Goal: Transaction & Acquisition: Download file/media

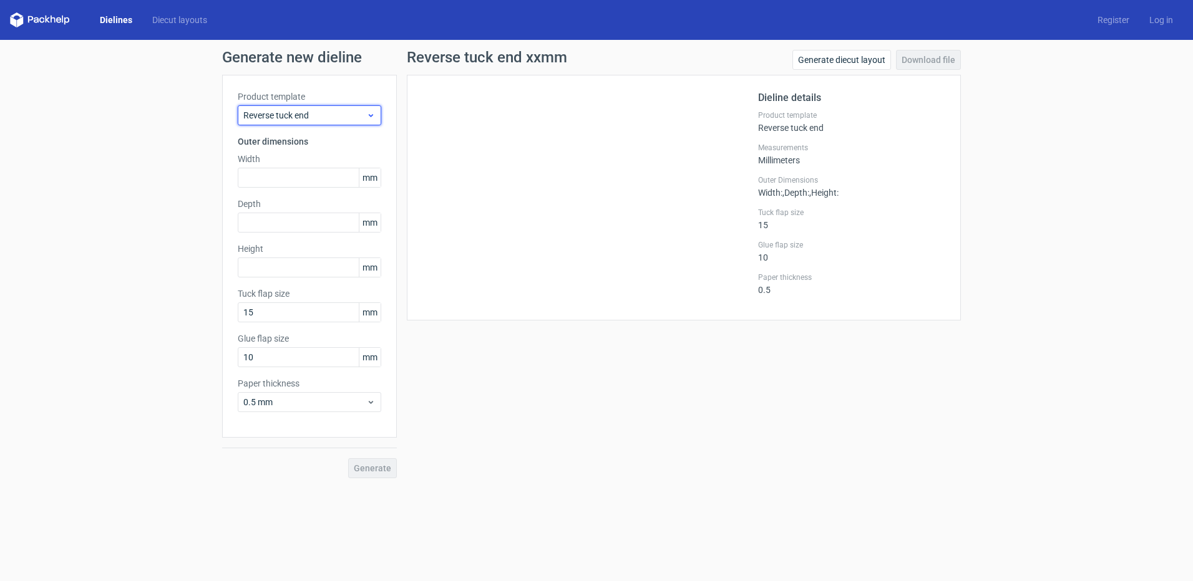
click at [314, 112] on span "Reverse tuck end" at bounding box center [304, 115] width 123 height 12
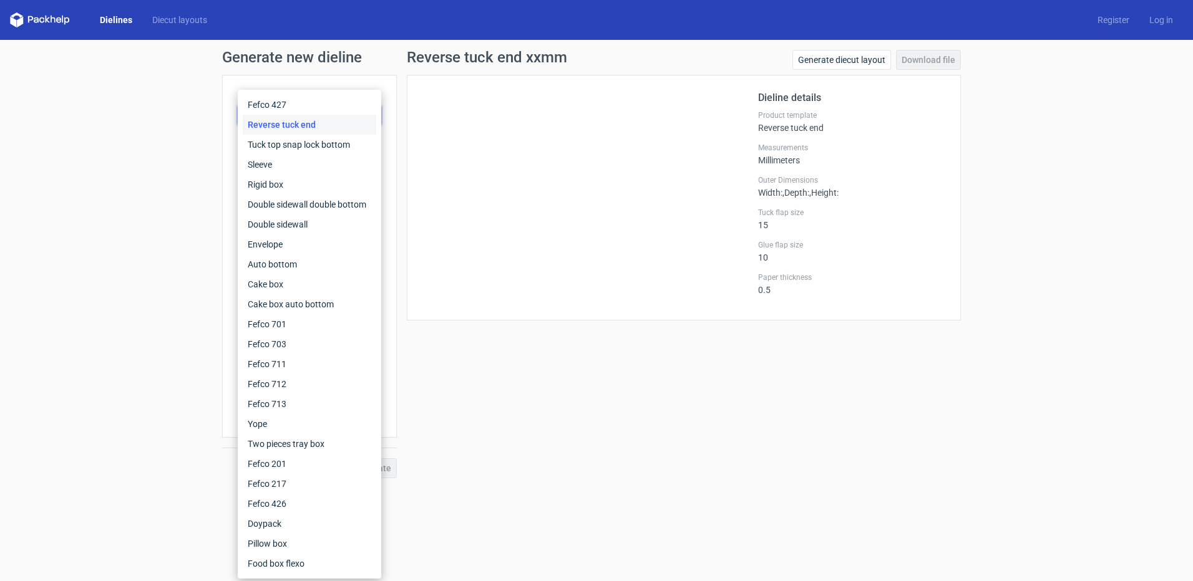
click at [308, 123] on div "Reverse tuck end" at bounding box center [309, 125] width 133 height 20
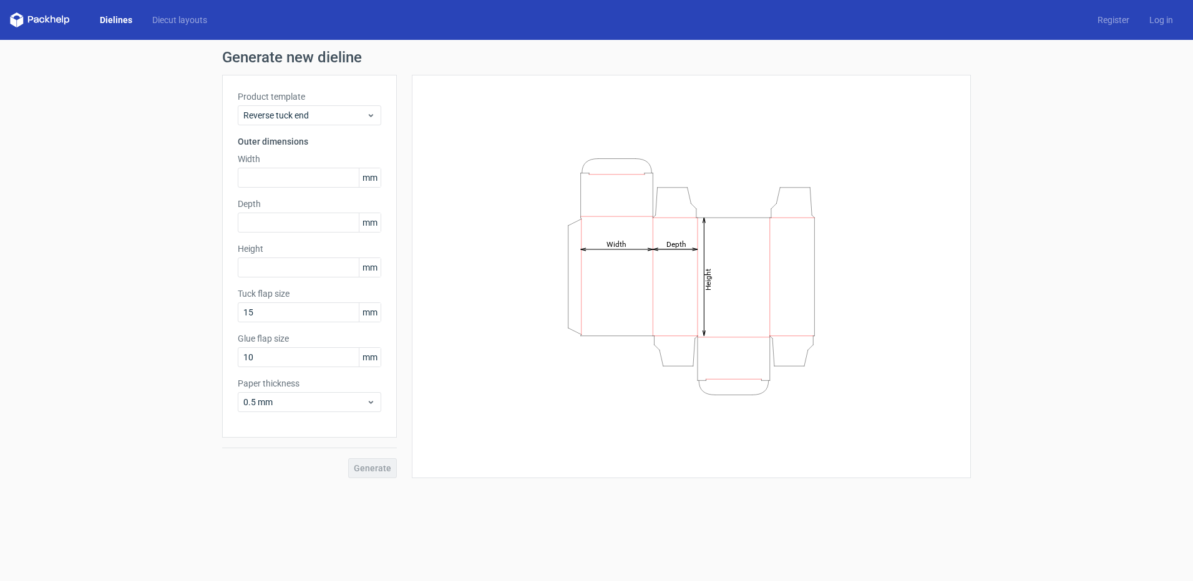
click at [279, 166] on div "Width mm" at bounding box center [309, 170] width 143 height 35
click at [277, 170] on input "text" at bounding box center [309, 178] width 143 height 20
type input "120"
type input "65"
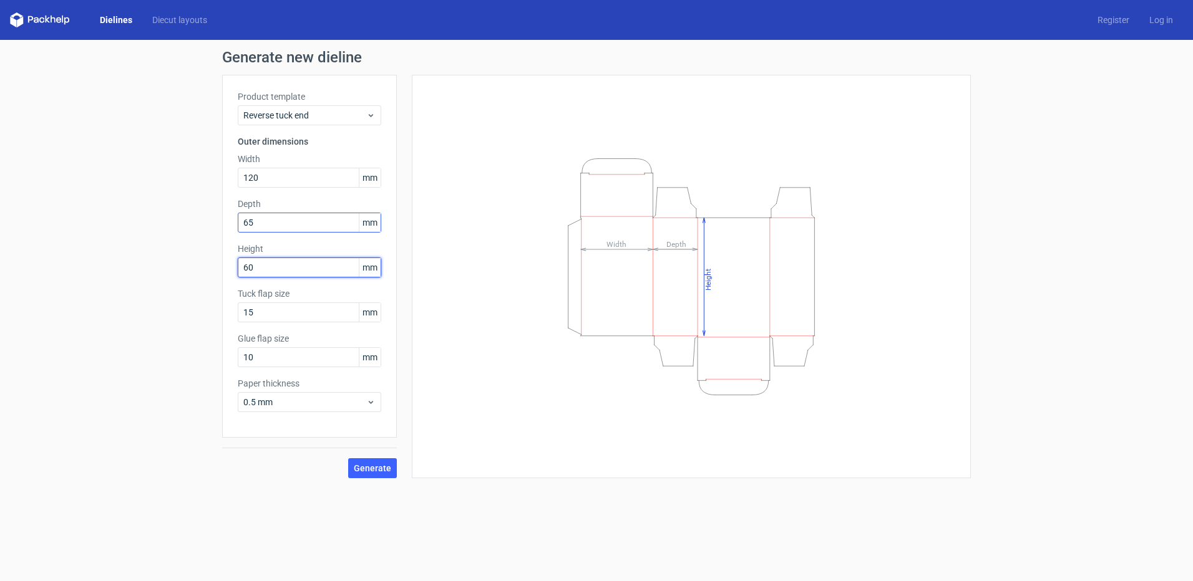
type input "60"
click at [272, 220] on input "65" at bounding box center [309, 223] width 143 height 20
drag, startPoint x: 272, startPoint y: 220, endPoint x: 216, endPoint y: 222, distance: 55.6
click at [216, 222] on div "Generate new dieline Product template Reverse tuck end Outer dimensions Width 1…" at bounding box center [596, 264] width 1193 height 449
type input "60"
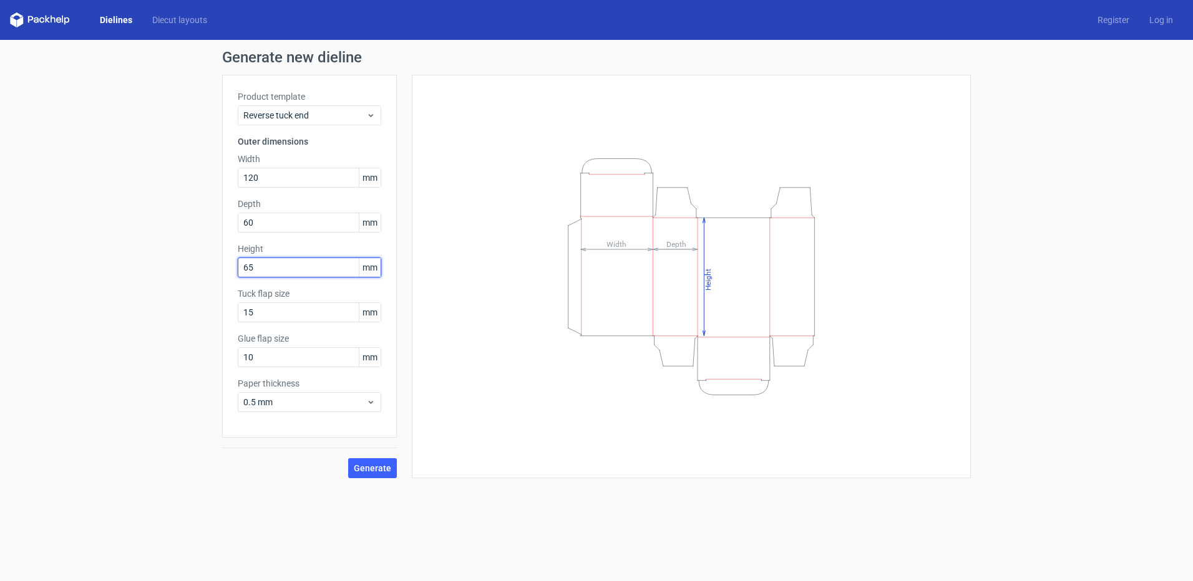
type input "65"
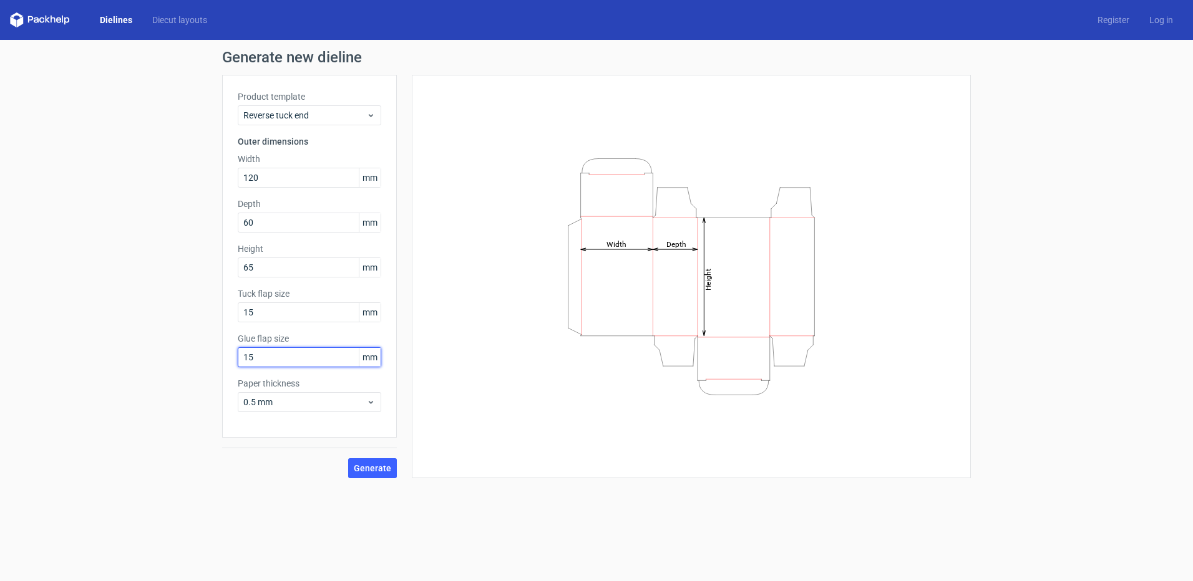
type input "15"
click at [367, 470] on span "Generate" at bounding box center [372, 468] width 37 height 9
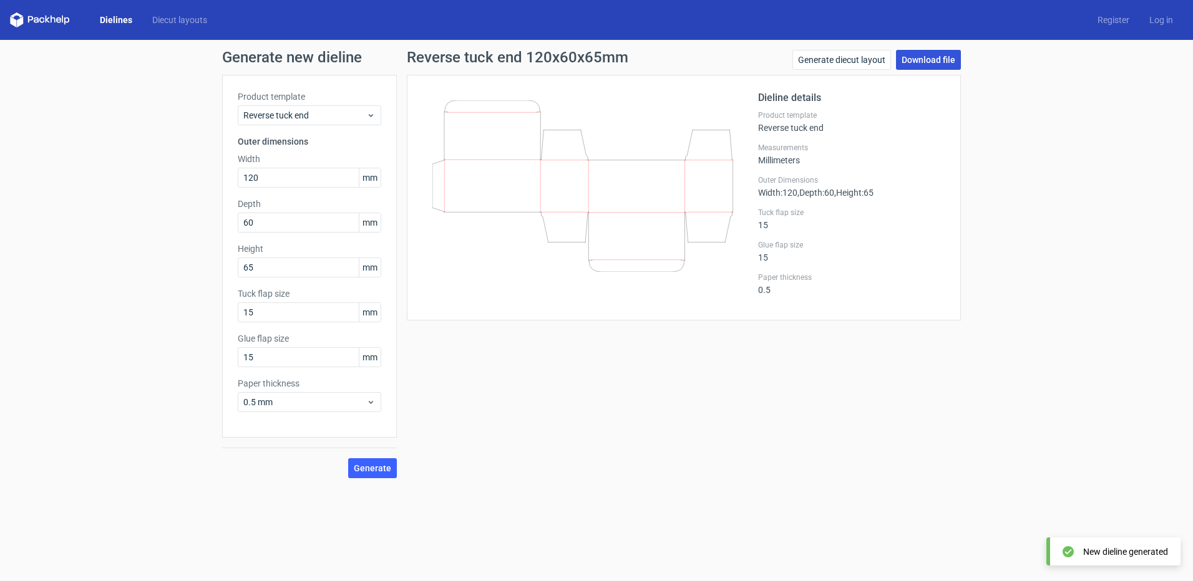
click at [931, 57] on link "Download file" at bounding box center [928, 60] width 65 height 20
